Goal: Find specific page/section: Find specific page/section

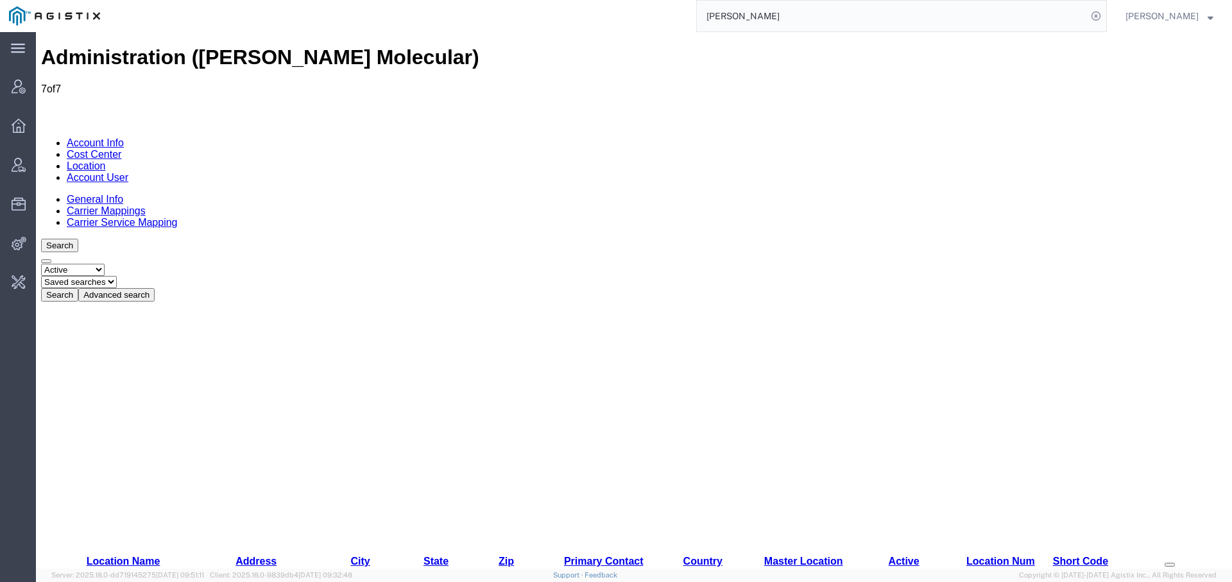
drag, startPoint x: 207, startPoint y: 190, endPoint x: 221, endPoint y: 181, distance: 17.3
drag, startPoint x: 226, startPoint y: 303, endPoint x: 396, endPoint y: 329, distance: 172.1
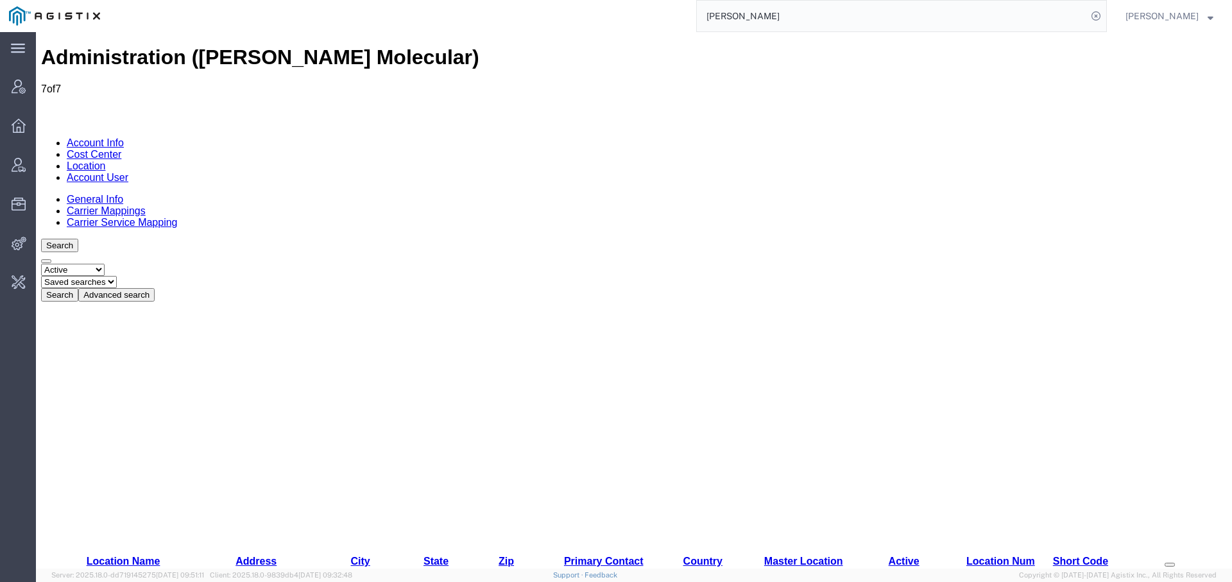
drag, startPoint x: 229, startPoint y: 300, endPoint x: 899, endPoint y: 315, distance: 670.1
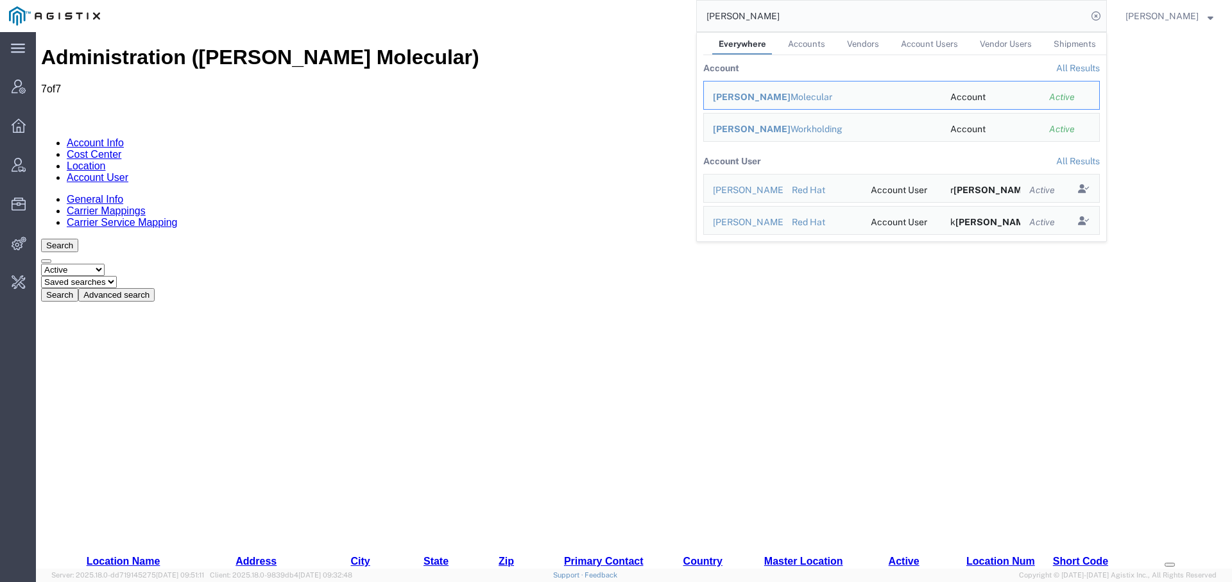
click at [712, 13] on input "[PERSON_NAME]" at bounding box center [892, 16] width 390 height 31
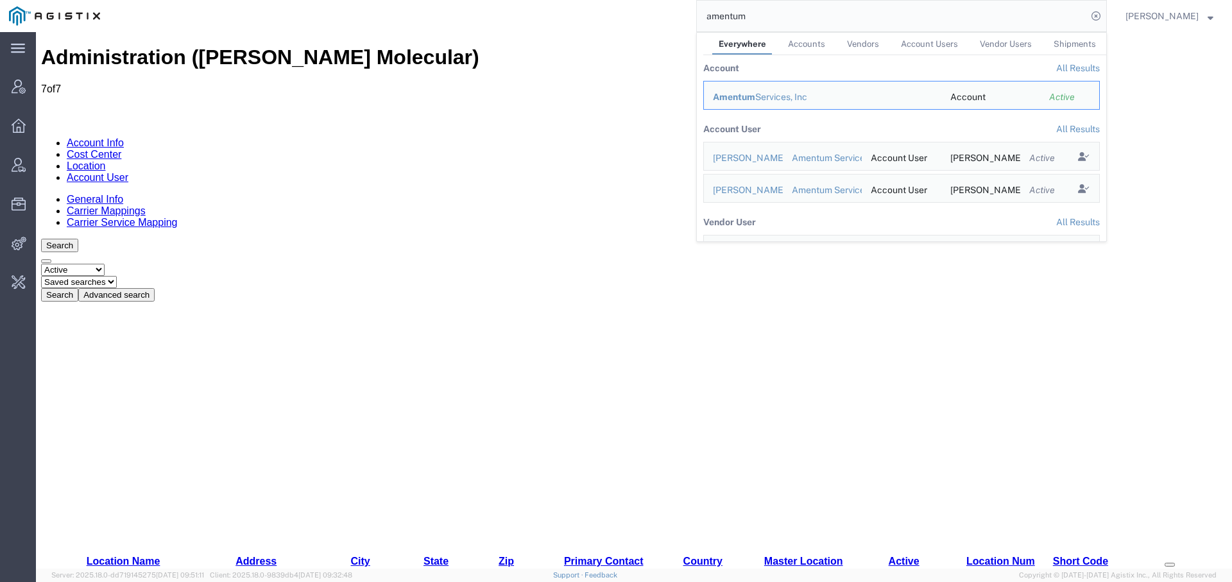
click at [755, 91] on div "Amentum Services, Inc" at bounding box center [822, 96] width 219 height 13
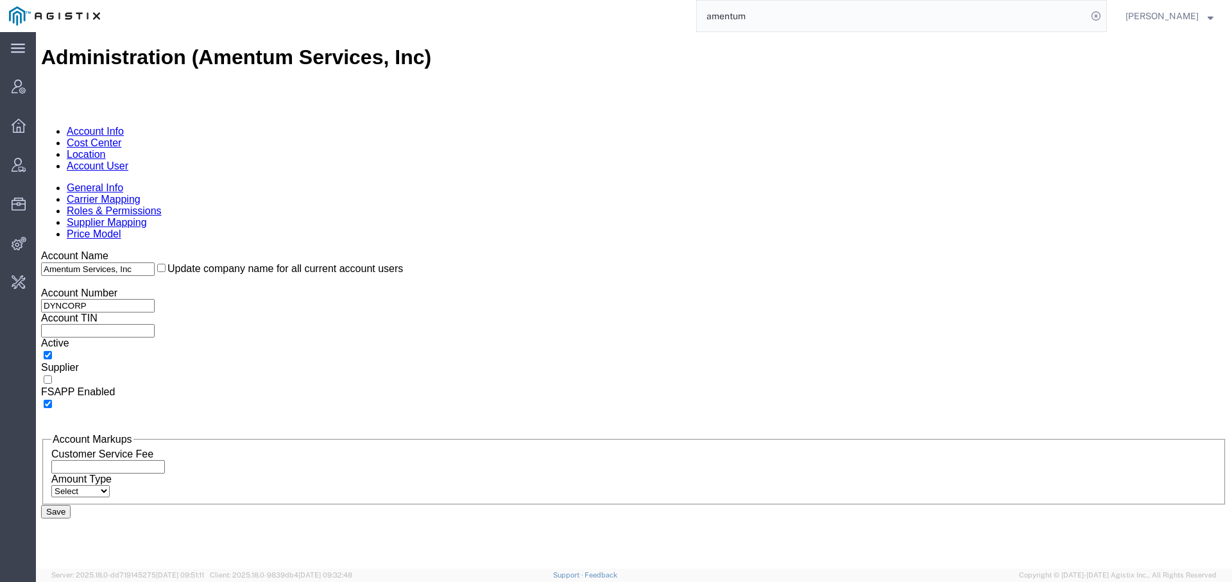
click at [723, 17] on input "amentum" at bounding box center [892, 16] width 390 height 31
type input "[PERSON_NAME] mol"
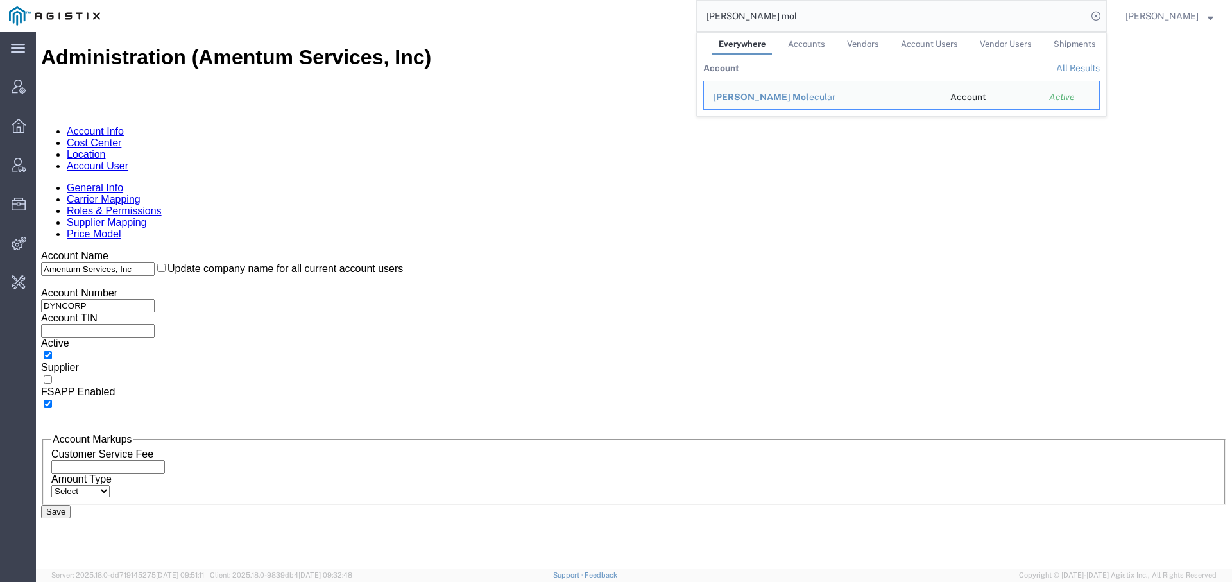
click at [742, 98] on span "[PERSON_NAME] Mol" at bounding box center [761, 97] width 96 height 10
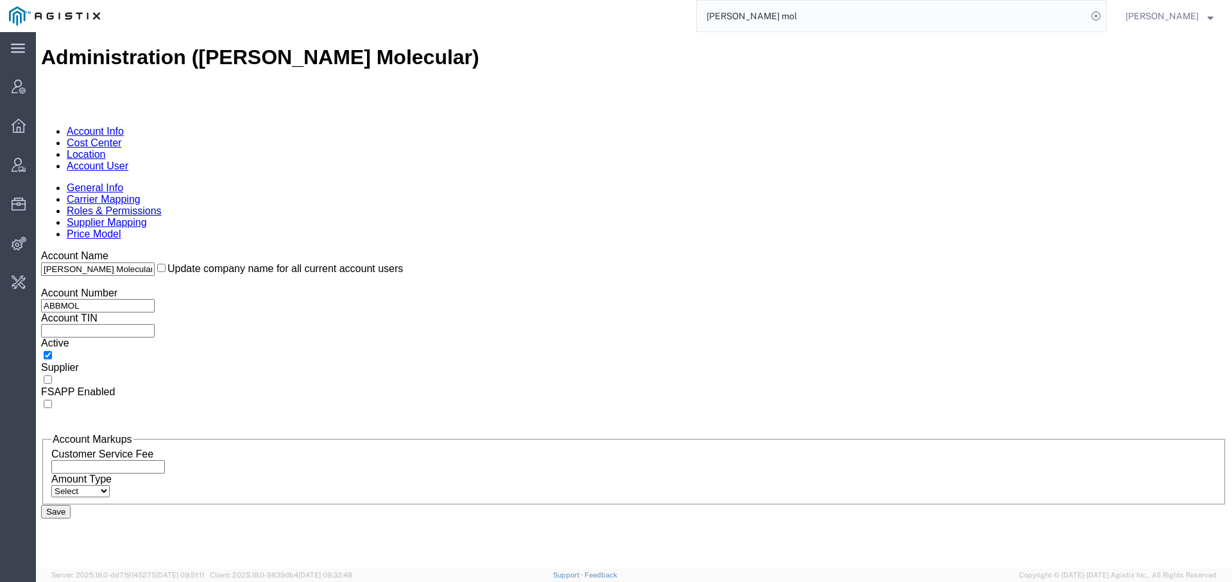
click at [141, 194] on link "Carrier Mapping" at bounding box center [104, 199] width 74 height 11
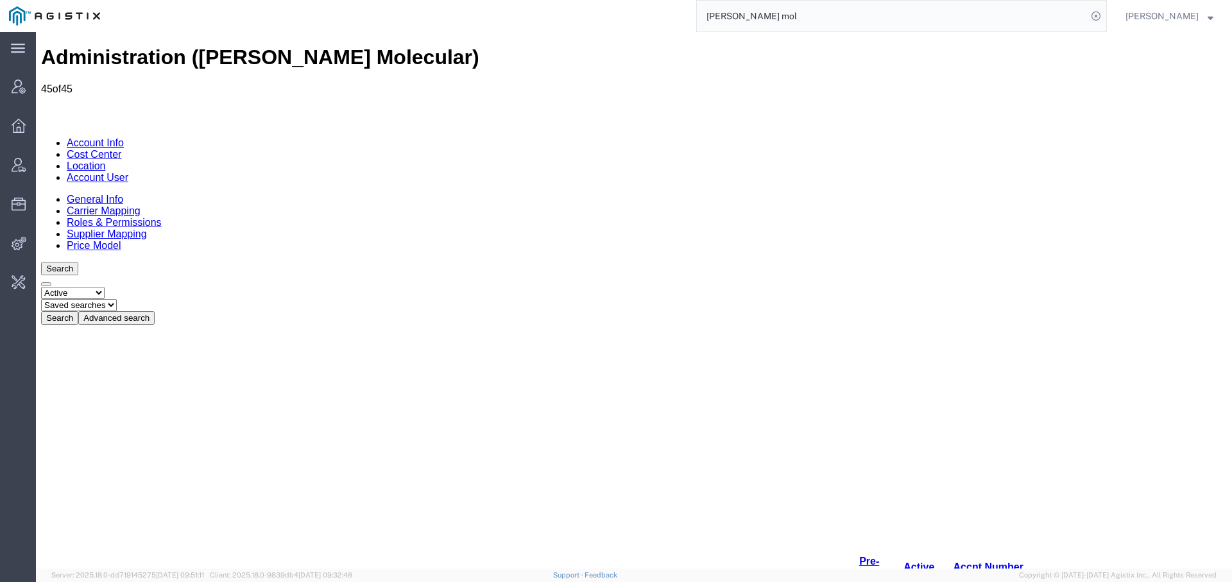
click at [478, 25] on div "[PERSON_NAME] mol" at bounding box center [608, 16] width 998 height 32
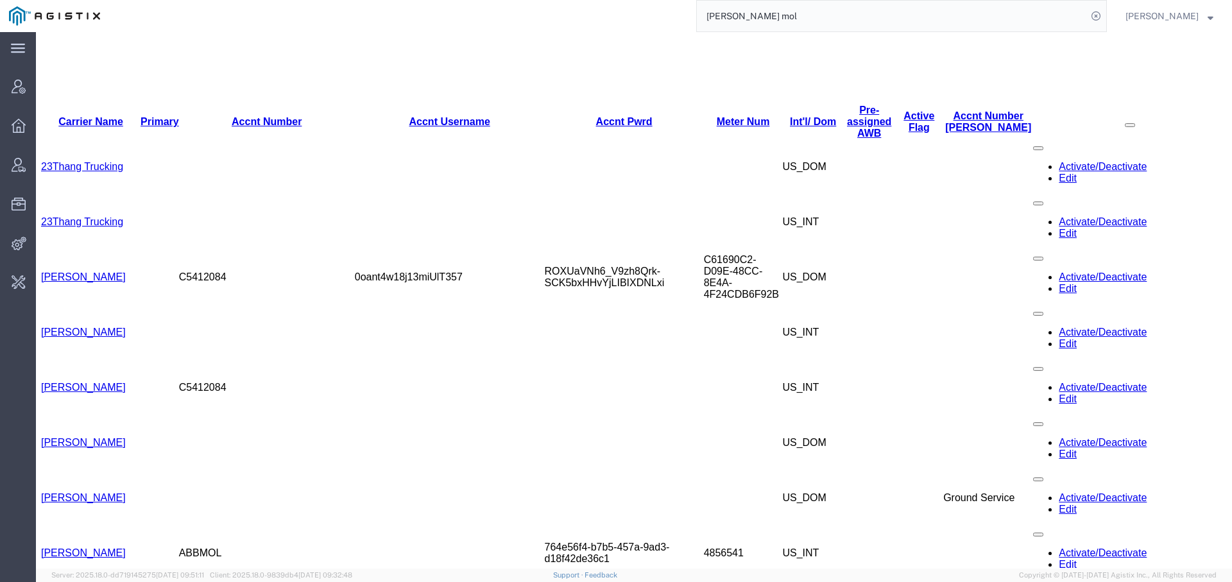
scroll to position [453, 0]
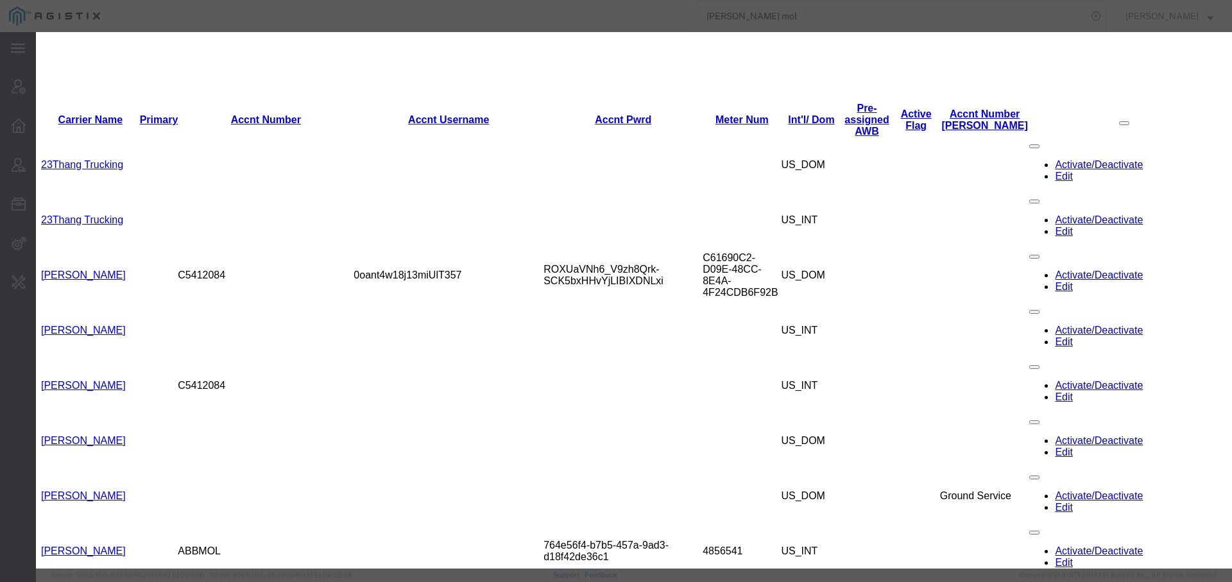
scroll to position [0, 0]
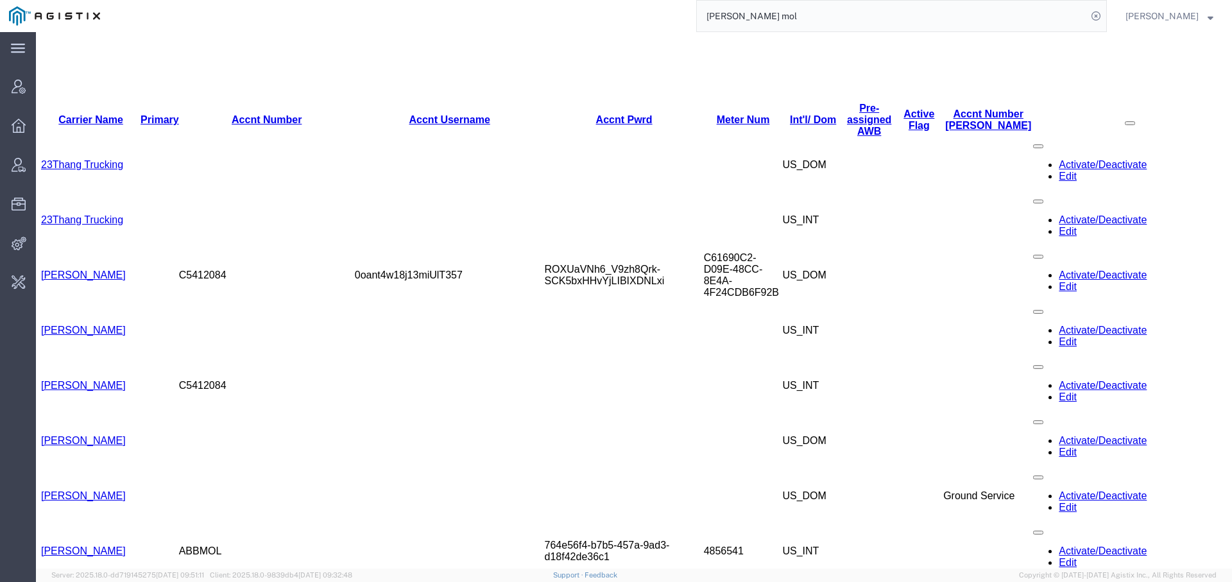
click at [407, 26] on div "[PERSON_NAME] mol" at bounding box center [608, 16] width 998 height 32
